Goal: Communication & Community: Answer question/provide support

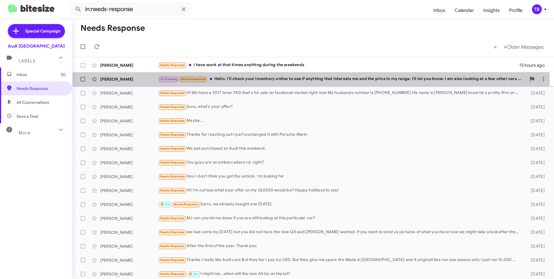
click at [239, 77] on div "Try Pausing Needs Response Hello. I'll check your inventory online to see if an…" at bounding box center [342, 79] width 368 height 7
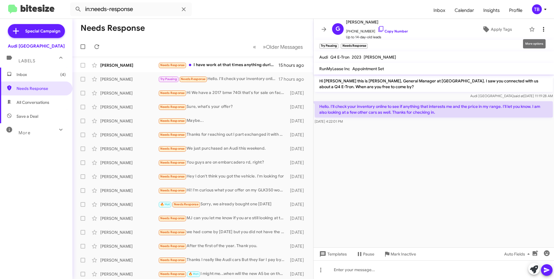
click at [543, 28] on span at bounding box center [544, 29] width 12 height 7
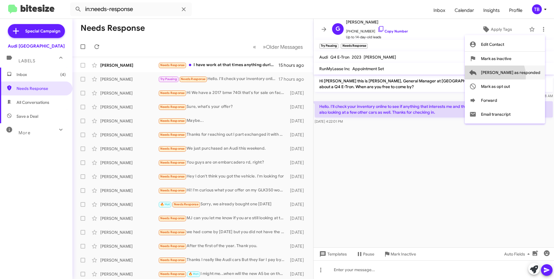
click at [518, 76] on span "[PERSON_NAME] as responded" at bounding box center [510, 72] width 59 height 14
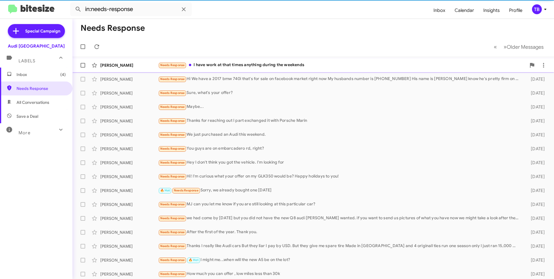
click at [258, 69] on div "[PERSON_NAME] Needs Response I have work at that times anything during the week…" at bounding box center [313, 65] width 472 height 12
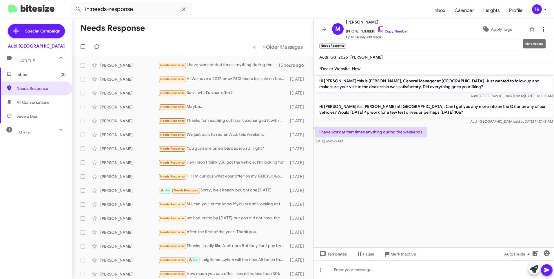
click at [543, 29] on icon at bounding box center [543, 29] width 1 height 5
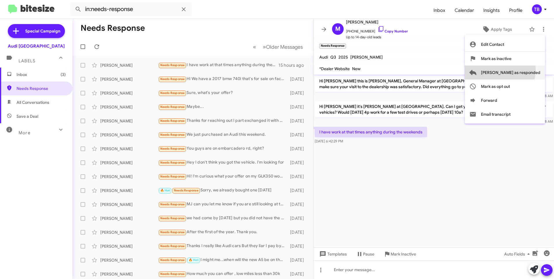
click at [523, 70] on span "[PERSON_NAME] as responded" at bounding box center [510, 72] width 59 height 14
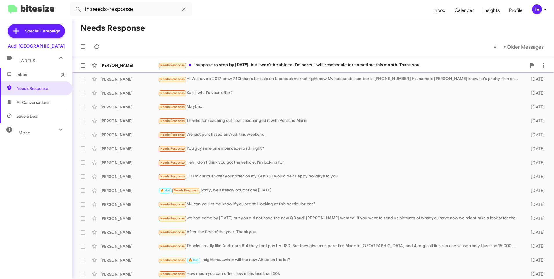
click at [266, 69] on div "[PERSON_NAME] Needs Response I suppose to stop by [DATE], but I won't be able t…" at bounding box center [313, 65] width 472 height 12
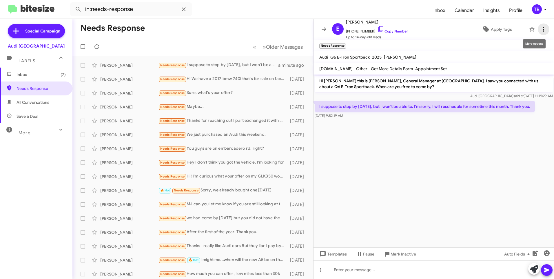
click at [540, 26] on icon at bounding box center [543, 29] width 7 height 7
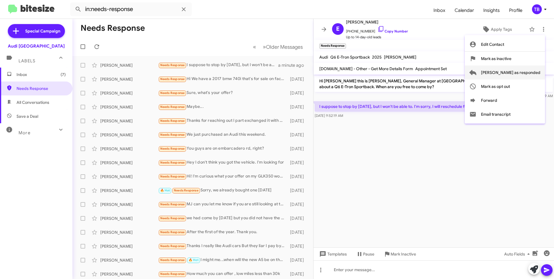
click at [523, 72] on span "[PERSON_NAME] as responded" at bounding box center [510, 72] width 59 height 14
